Goal: Task Accomplishment & Management: Complete application form

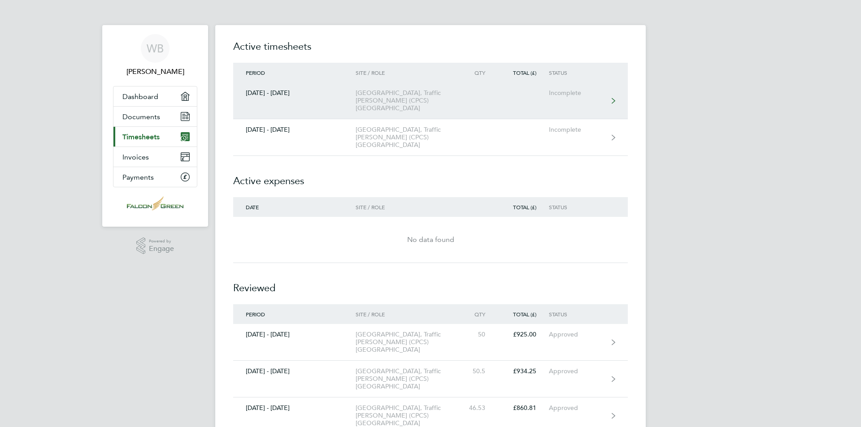
click at [470, 96] on link "[DATE] - [DATE] [GEOGRAPHIC_DATA], Traffic [PERSON_NAME] (CPCS) Clapham Incompl…" at bounding box center [430, 101] width 395 height 37
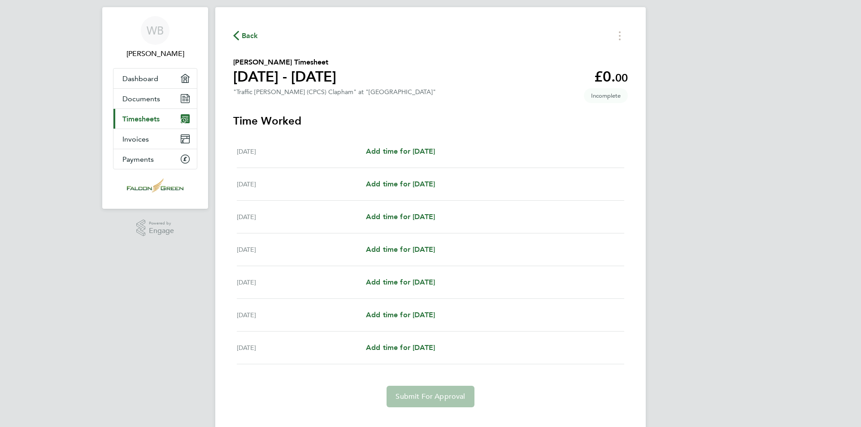
scroll to position [34, 0]
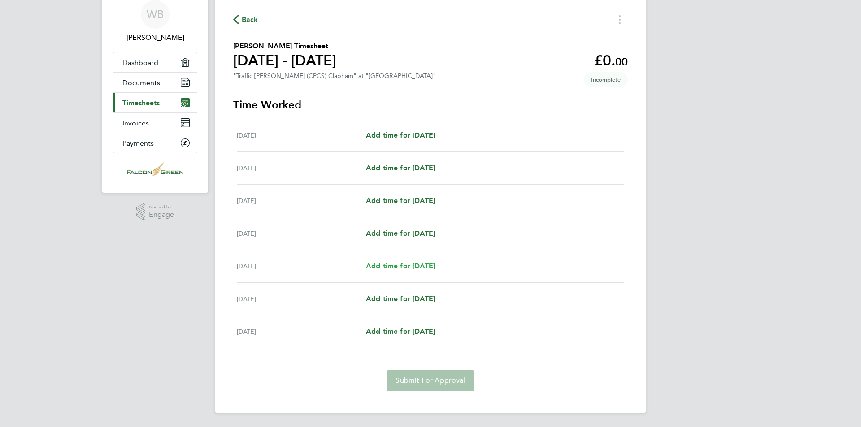
click at [410, 266] on span "Add time for [DATE]" at bounding box center [400, 266] width 69 height 9
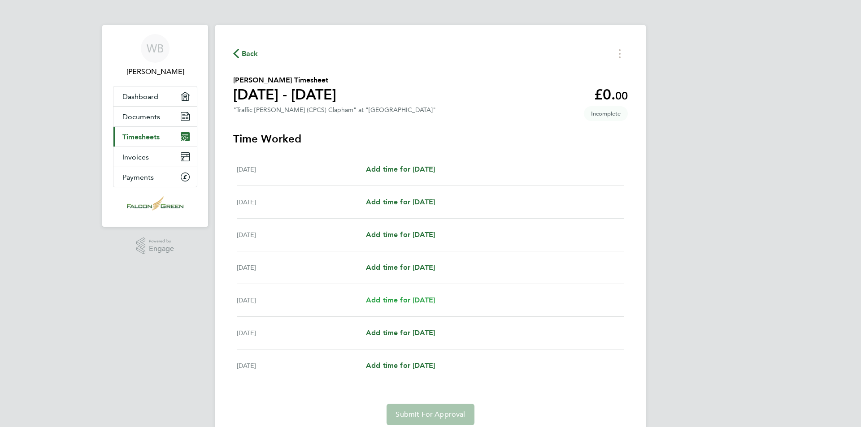
select select "30"
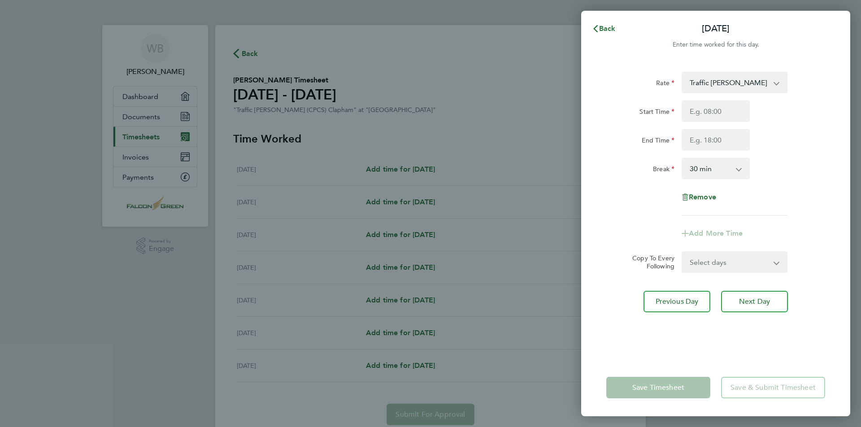
click at [757, 389] on app-form-button "Save & Submit Timesheet" at bounding box center [770, 388] width 109 height 22
click at [766, 298] on span "Next Day" at bounding box center [754, 301] width 31 height 9
select select "30"
click at [769, 391] on app-form-button "Save & Submit Timesheet" at bounding box center [770, 388] width 109 height 22
click at [769, 388] on app-form-button "Save & Submit Timesheet" at bounding box center [770, 388] width 109 height 22
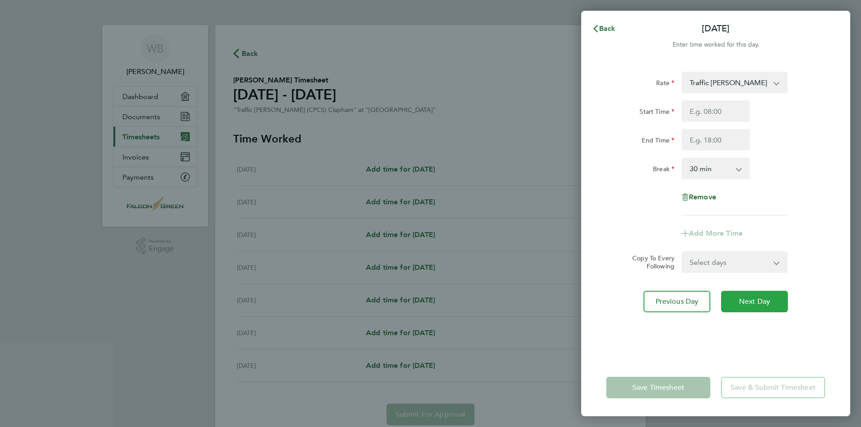
click at [749, 300] on span "Next Day" at bounding box center [754, 301] width 31 height 9
select select "30"
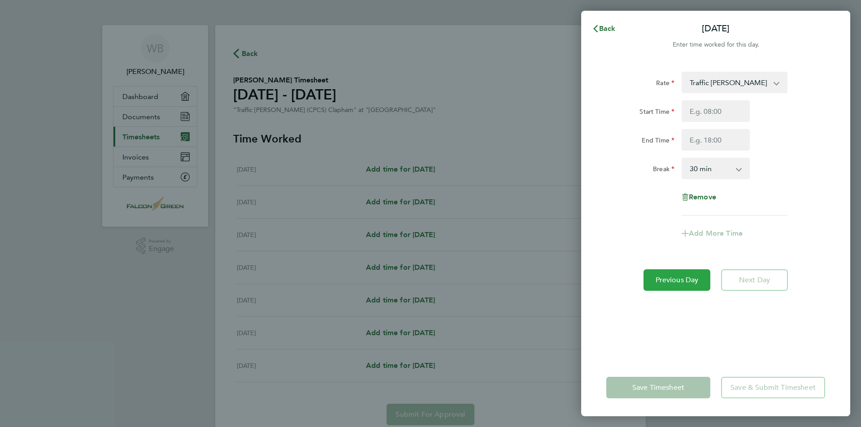
click at [694, 283] on span "Previous Day" at bounding box center [677, 280] width 43 height 9
select select "30"
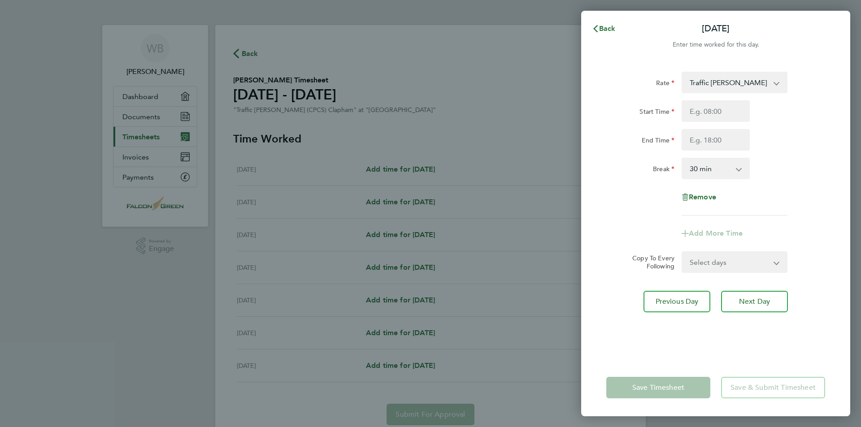
click at [683, 281] on div "Rate Traffic [PERSON_NAME] (CPCS) - 18.50 Start Time End Time Break 0 min 15 mi…" at bounding box center [715, 210] width 269 height 298
click at [681, 301] on span "Previous Day" at bounding box center [677, 301] width 43 height 9
select select "30"
click at [739, 113] on input "Start Time" at bounding box center [716, 111] width 68 height 22
type input "00:00"
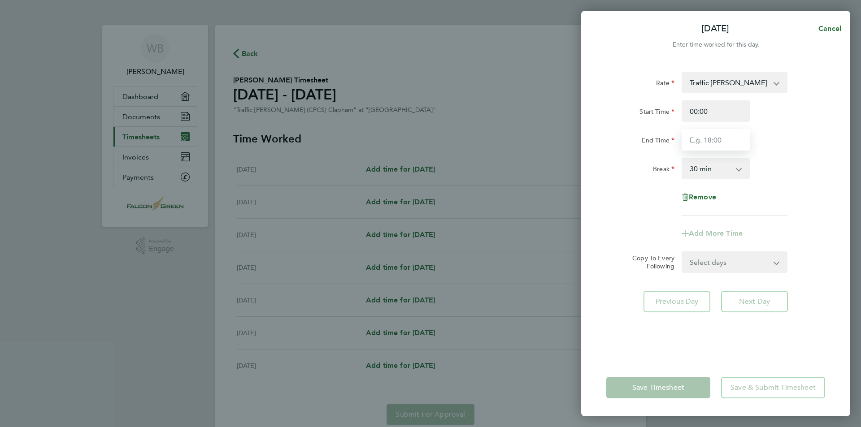
click at [730, 139] on input "End Time" at bounding box center [716, 140] width 68 height 22
type input "00:00"
click at [756, 297] on div "Rate Traffic [PERSON_NAME] (CPCS) - 18.50 Start Time 00:00 End Time 00:00 Break…" at bounding box center [715, 210] width 269 height 298
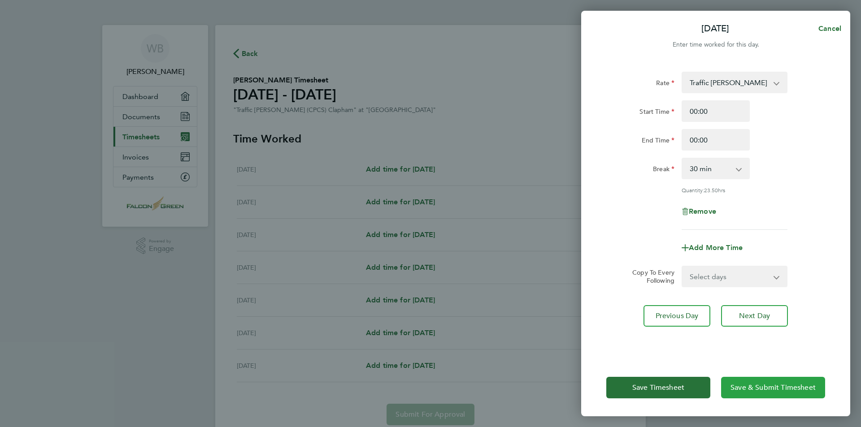
click at [773, 387] on span "Save & Submit Timesheet" at bounding box center [773, 387] width 85 height 9
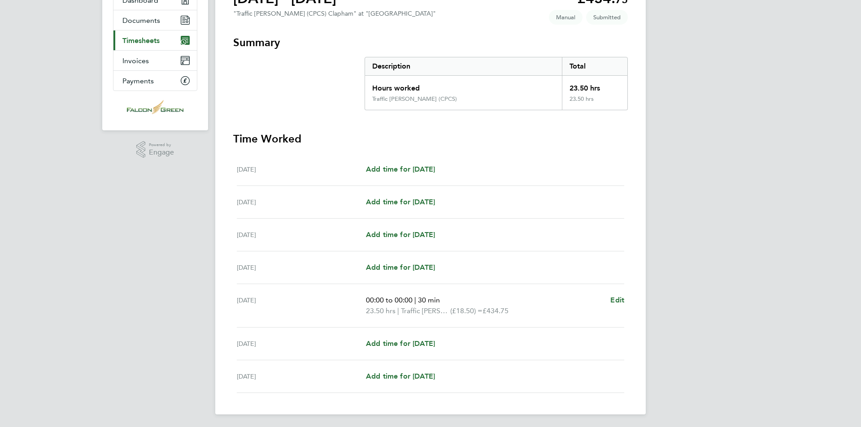
scroll to position [98, 0]
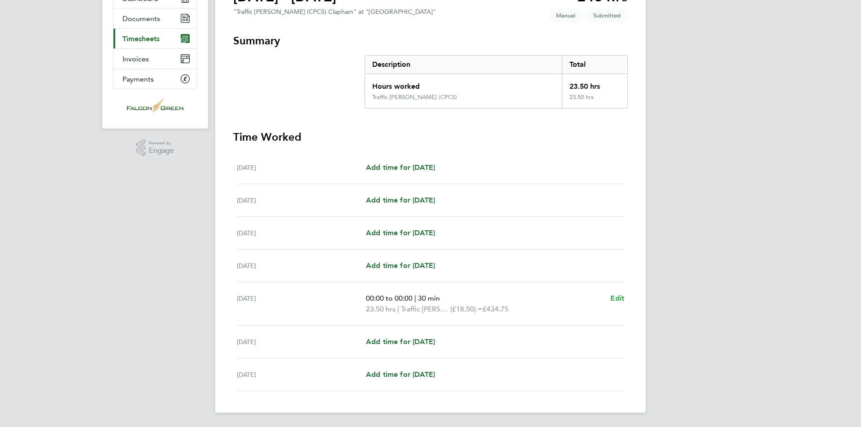
click at [618, 298] on span "Edit" at bounding box center [617, 298] width 14 height 9
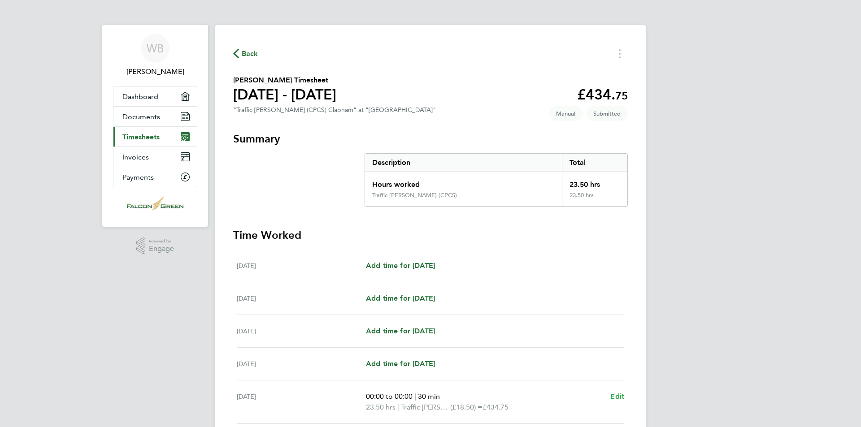
select select "30"
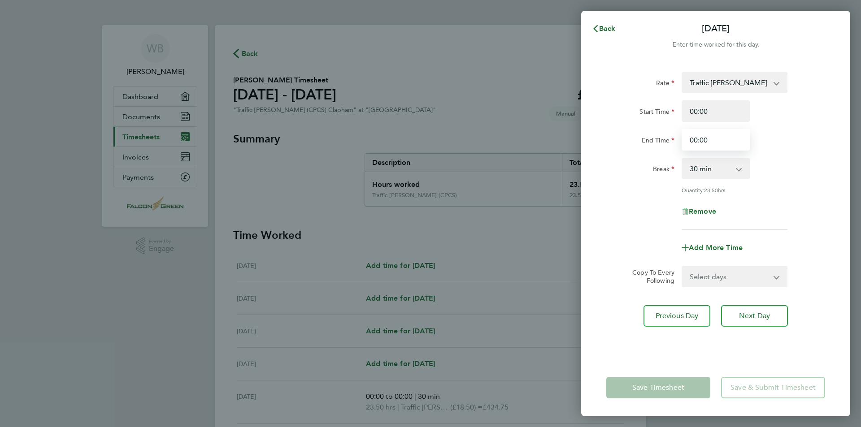
click at [732, 142] on input "00:00" at bounding box center [716, 140] width 68 height 22
click at [702, 209] on span "Remove" at bounding box center [702, 211] width 27 height 9
select select "null"
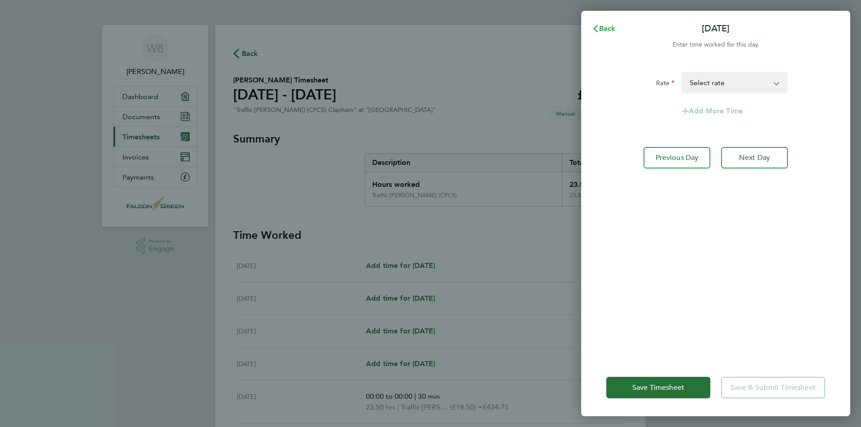
drag, startPoint x: 607, startPoint y: 27, endPoint x: 612, endPoint y: 30, distance: 5.4
click at [608, 26] on span "Back" at bounding box center [607, 28] width 17 height 9
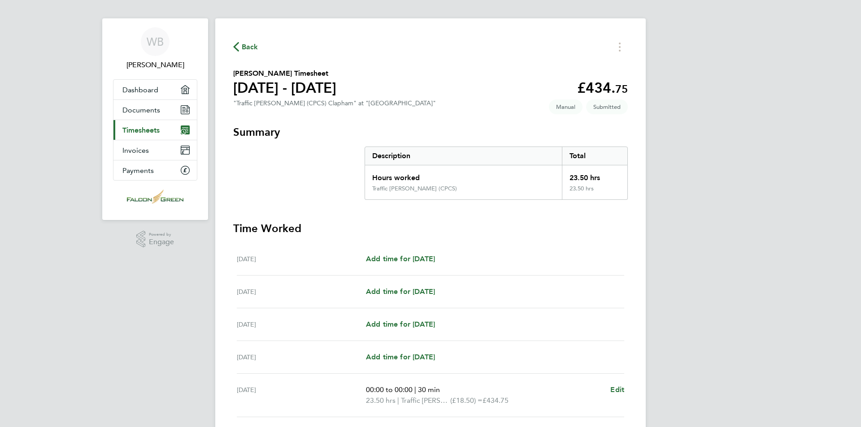
scroll to position [98, 0]
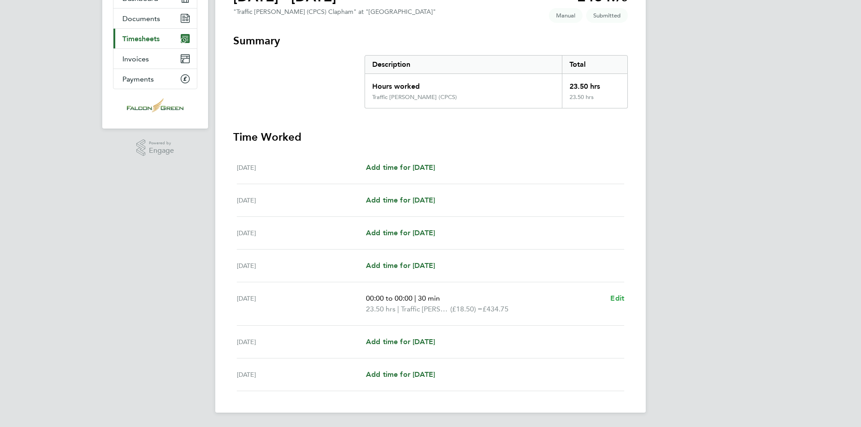
click at [618, 297] on span "Edit" at bounding box center [617, 298] width 14 height 9
select select "30"
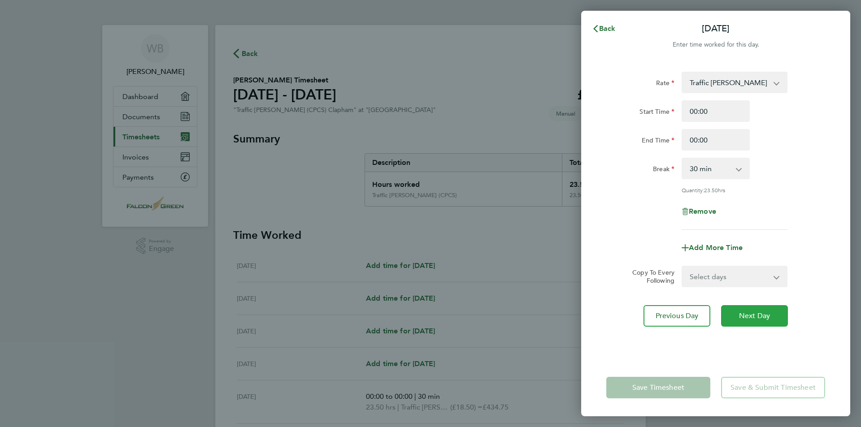
click at [762, 313] on span "Next Day" at bounding box center [754, 316] width 31 height 9
select select "30"
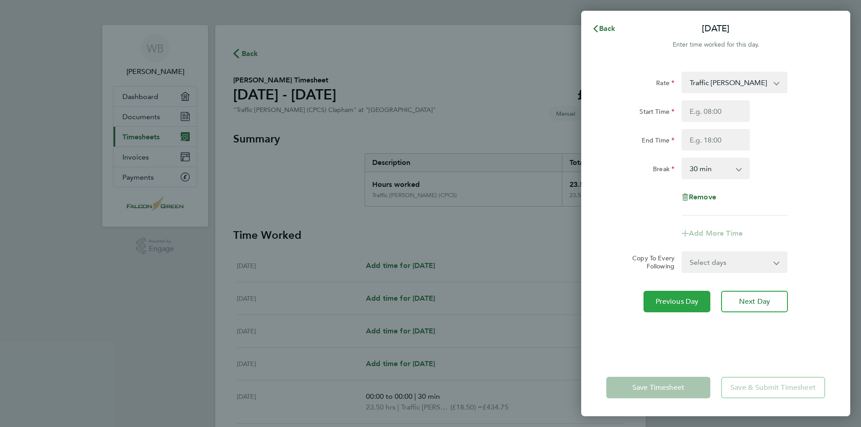
click at [678, 297] on button "Previous Day" at bounding box center [677, 302] width 67 height 22
select select "30"
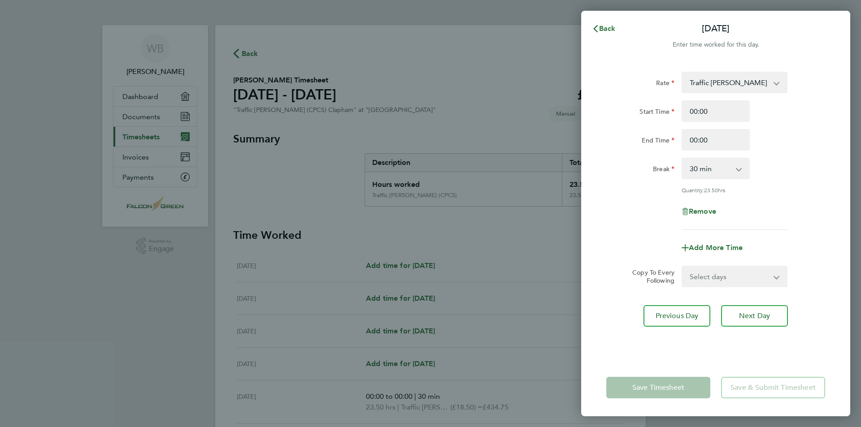
click at [773, 392] on app-form-button "Save & Submit Timesheet" at bounding box center [770, 388] width 109 height 22
click at [772, 389] on app-form-button "Save & Submit Timesheet" at bounding box center [770, 388] width 109 height 22
click at [784, 381] on app-form-button "Save & Submit Timesheet" at bounding box center [770, 388] width 109 height 22
click at [607, 27] on span "Back" at bounding box center [607, 28] width 17 height 9
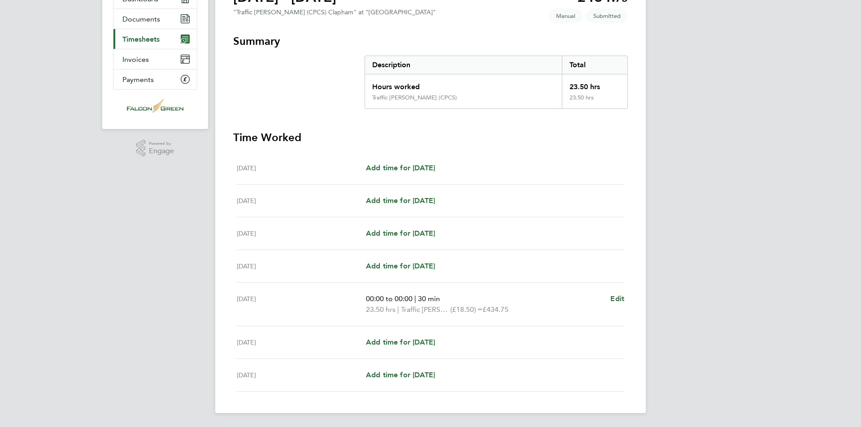
scroll to position [98, 0]
click at [411, 298] on span "00:00 to 00:00" at bounding box center [389, 298] width 47 height 9
click at [615, 300] on span "Edit" at bounding box center [617, 298] width 14 height 9
select select "30"
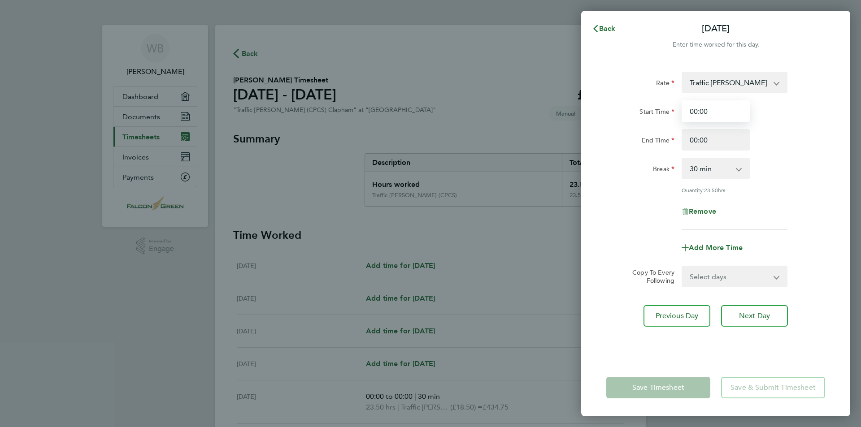
click at [719, 111] on input "00:00" at bounding box center [716, 111] width 68 height 22
click at [718, 142] on input "00:00" at bounding box center [716, 140] width 68 height 22
click at [708, 111] on input "00:00" at bounding box center [716, 111] width 68 height 22
type input "0"
click at [715, 140] on input "00:00" at bounding box center [716, 140] width 68 height 22
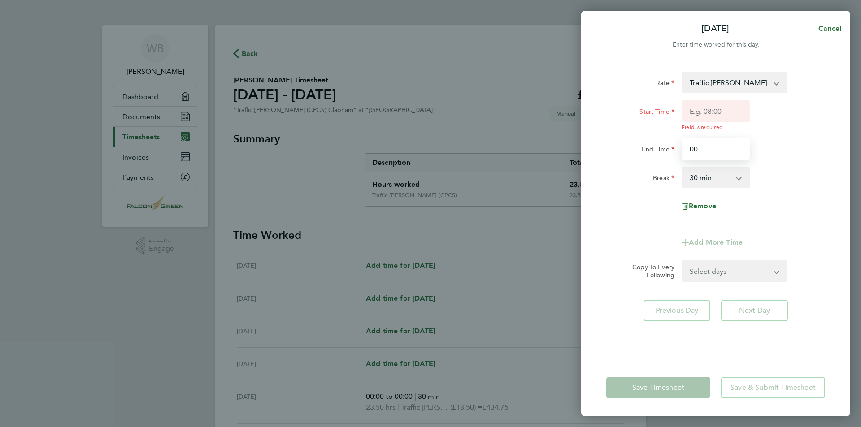
type input "0"
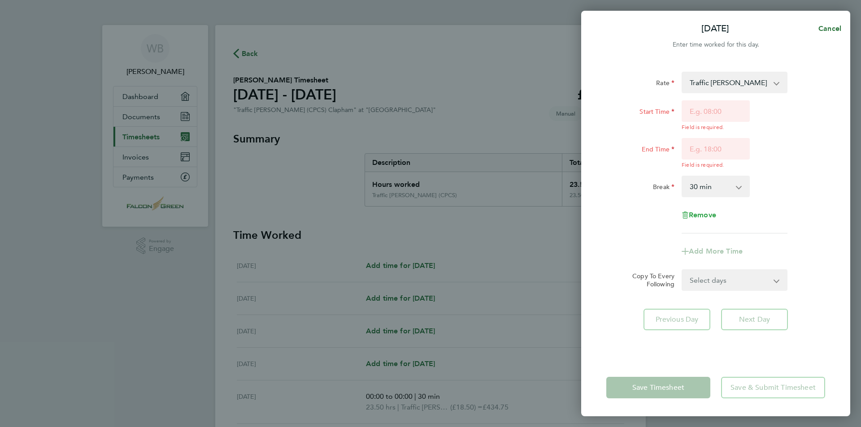
click at [706, 205] on div "Remove" at bounding box center [715, 216] width 75 height 22
click at [706, 212] on span "Remove" at bounding box center [702, 215] width 27 height 9
select select "null"
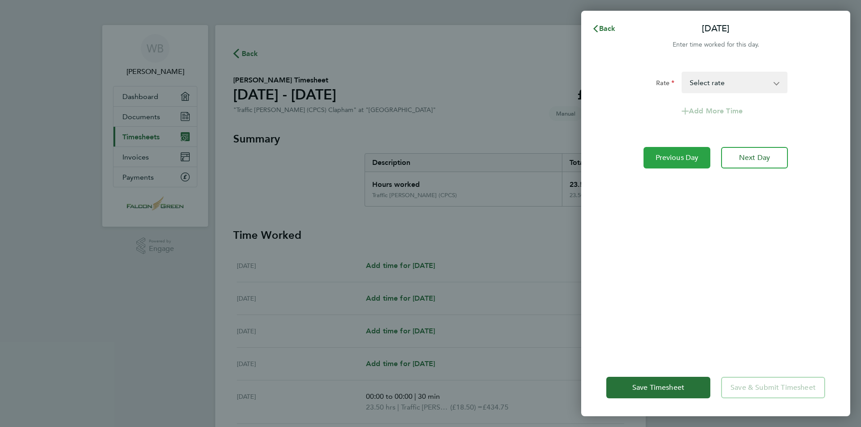
click at [685, 158] on span "Previous Day" at bounding box center [677, 157] width 43 height 9
select select "30"
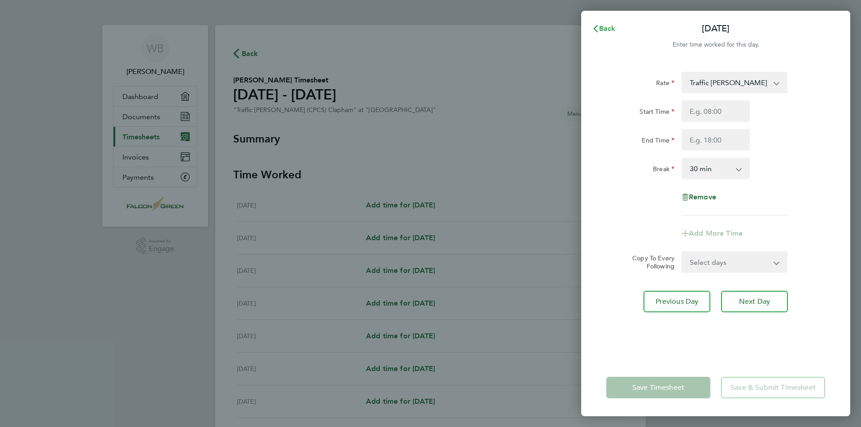
click at [608, 30] on span "Back" at bounding box center [607, 28] width 17 height 9
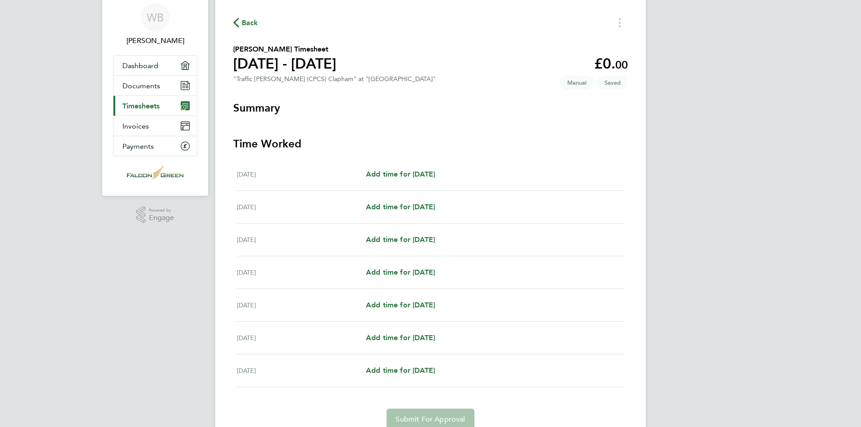
scroll to position [70, 0]
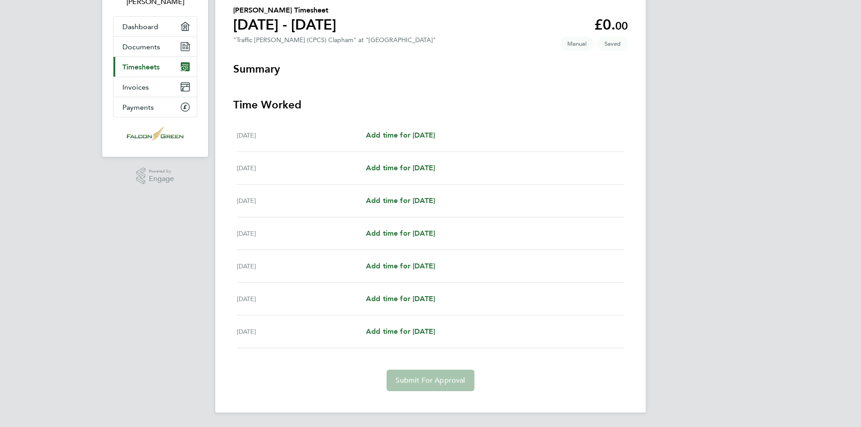
click at [434, 381] on app-form-button "Submit For Approval" at bounding box center [430, 381] width 95 height 22
click at [435, 382] on app-form-button "Submit For Approval" at bounding box center [430, 381] width 95 height 22
click at [436, 381] on app-form-button "Submit For Approval" at bounding box center [430, 381] width 95 height 22
click at [431, 136] on span "Add time for [DATE]" at bounding box center [400, 135] width 69 height 9
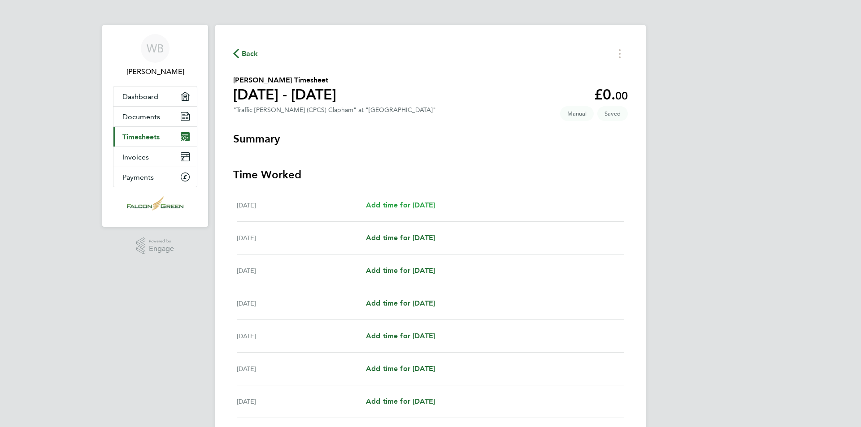
select select "30"
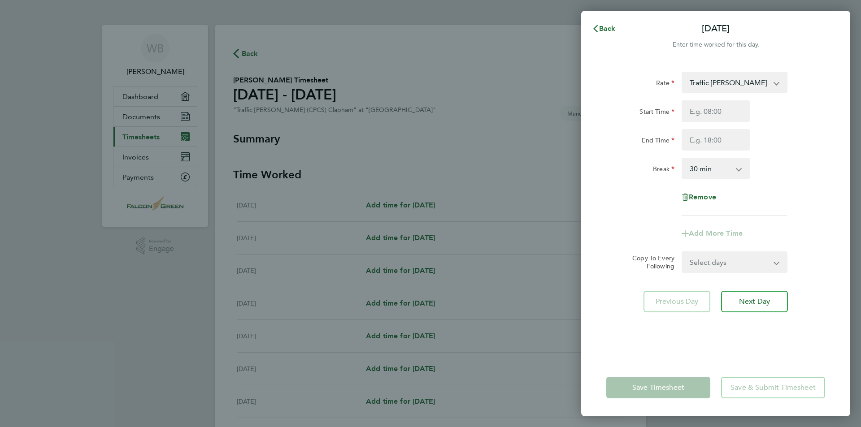
click at [777, 264] on app-icon-cross-button at bounding box center [782, 262] width 11 height 20
drag, startPoint x: 768, startPoint y: 391, endPoint x: 732, endPoint y: 381, distance: 37.2
click at [768, 390] on app-form-button "Save & Submit Timesheet" at bounding box center [770, 388] width 109 height 22
drag, startPoint x: 662, startPoint y: 385, endPoint x: 670, endPoint y: 340, distance: 45.1
click at [662, 384] on app-form-button "Save Timesheet" at bounding box center [660, 388] width 109 height 22
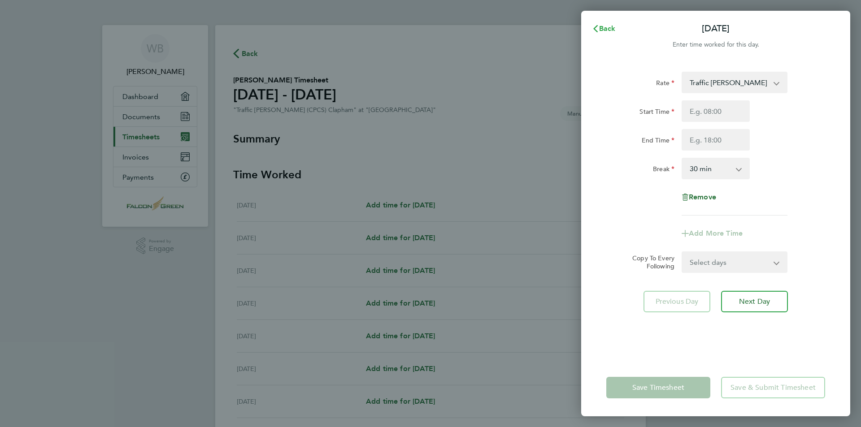
click at [606, 26] on span "Back" at bounding box center [607, 28] width 17 height 9
